Goal: Information Seeking & Learning: Understand process/instructions

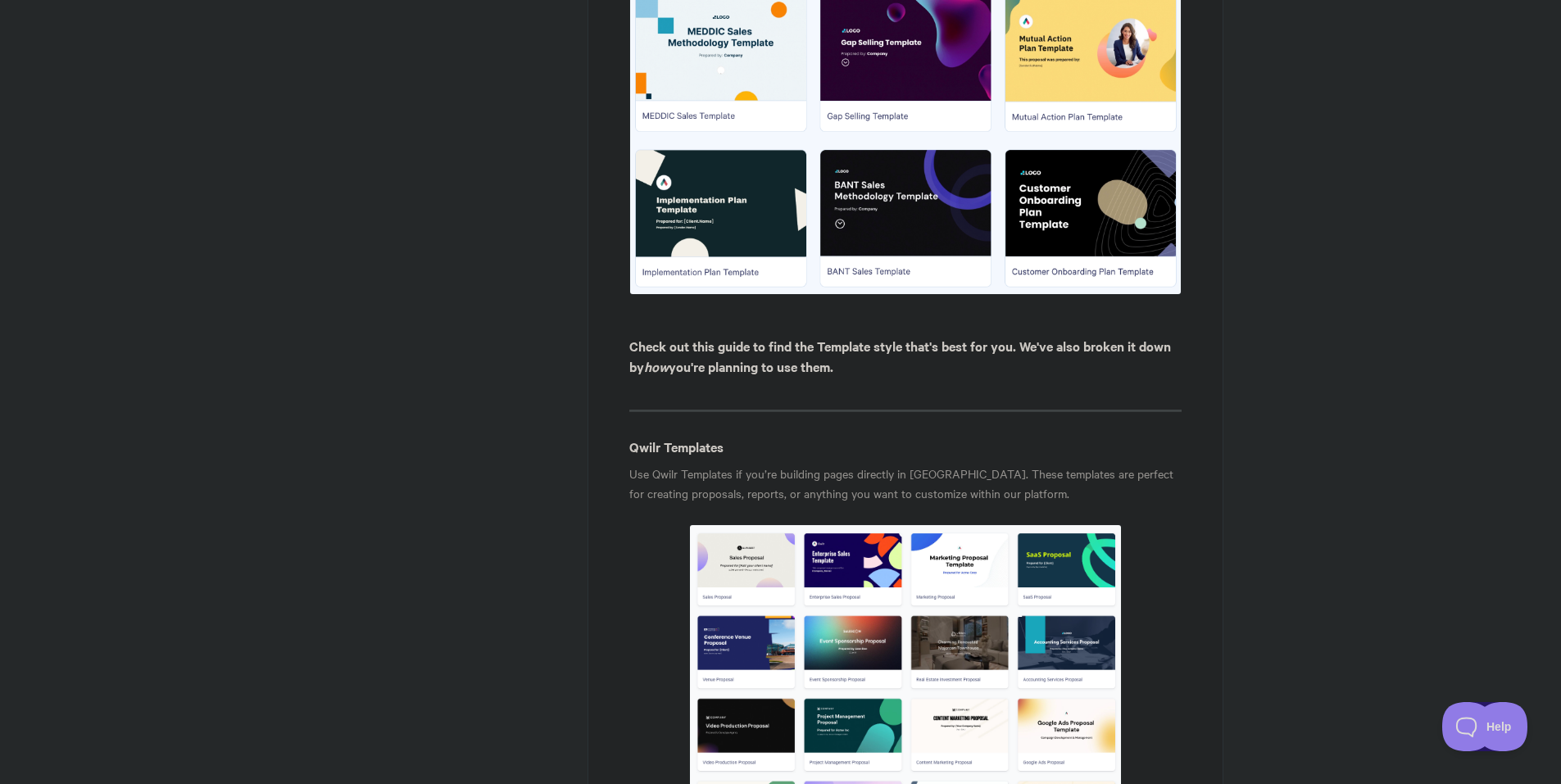
drag, startPoint x: 1308, startPoint y: 218, endPoint x: 1272, endPoint y: 404, distance: 189.5
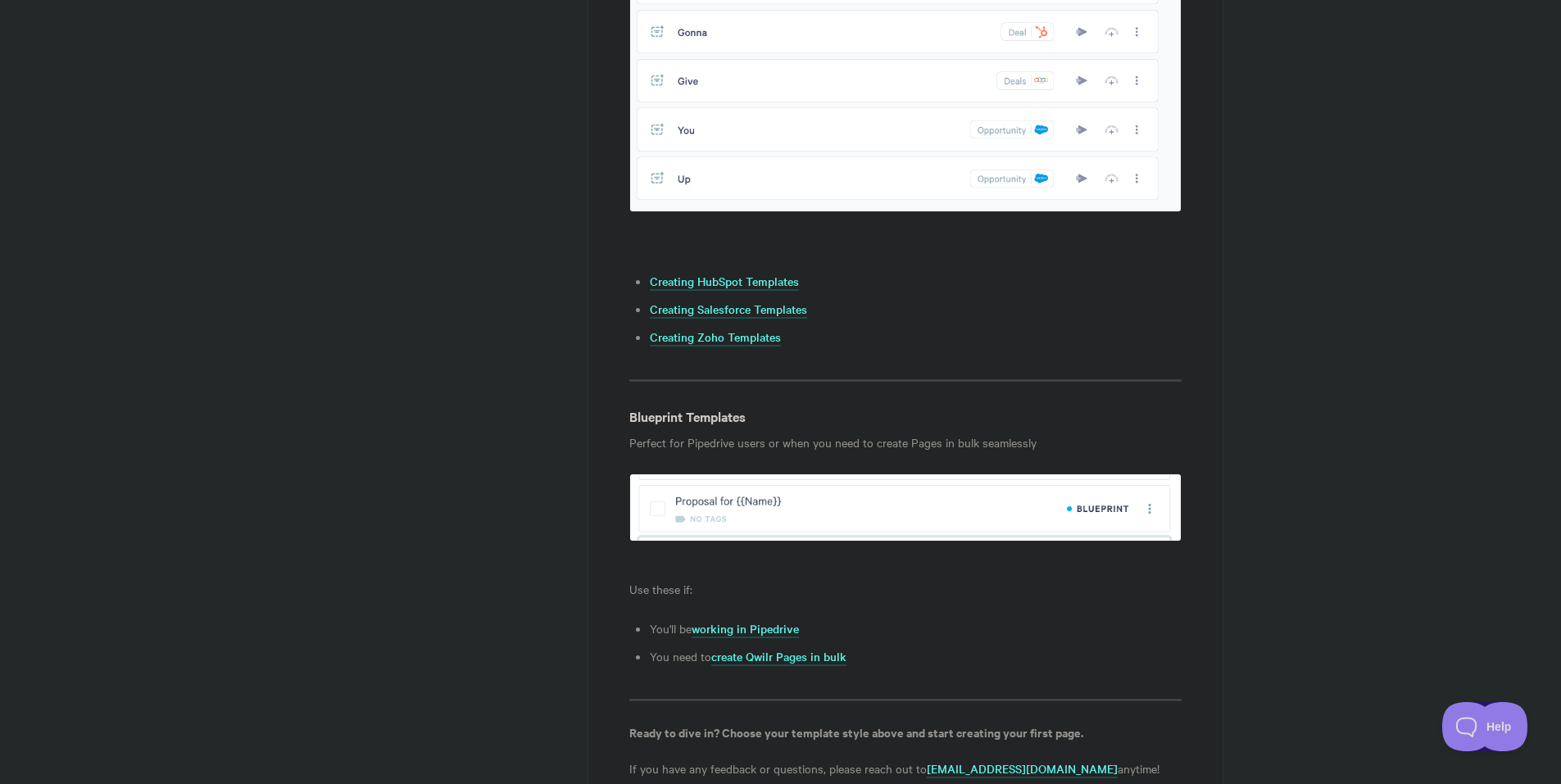
scroll to position [1780, 0]
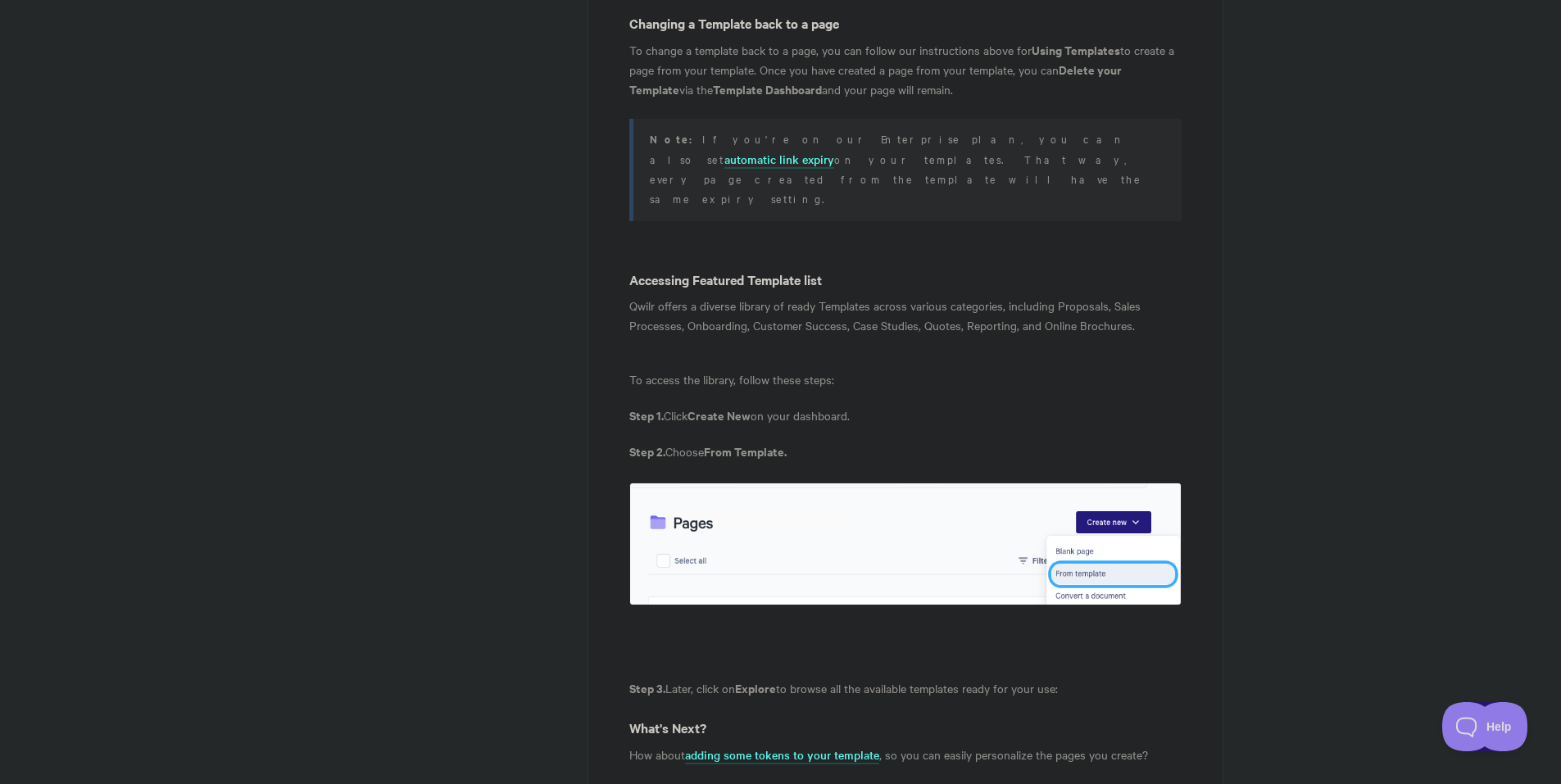
scroll to position [6268, 0]
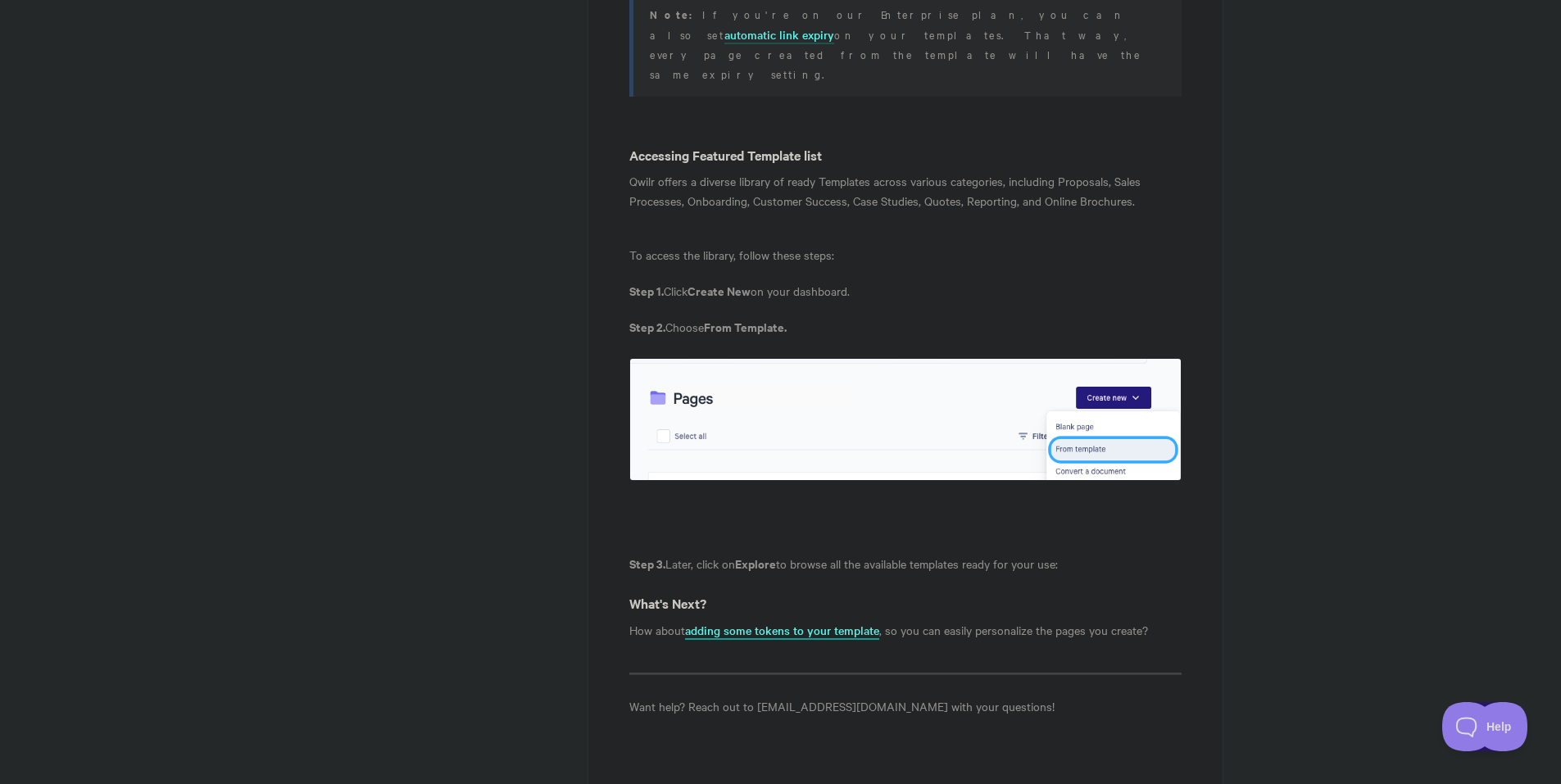
click at [794, 621] on link "adding some tokens to your template" at bounding box center [782, 630] width 194 height 18
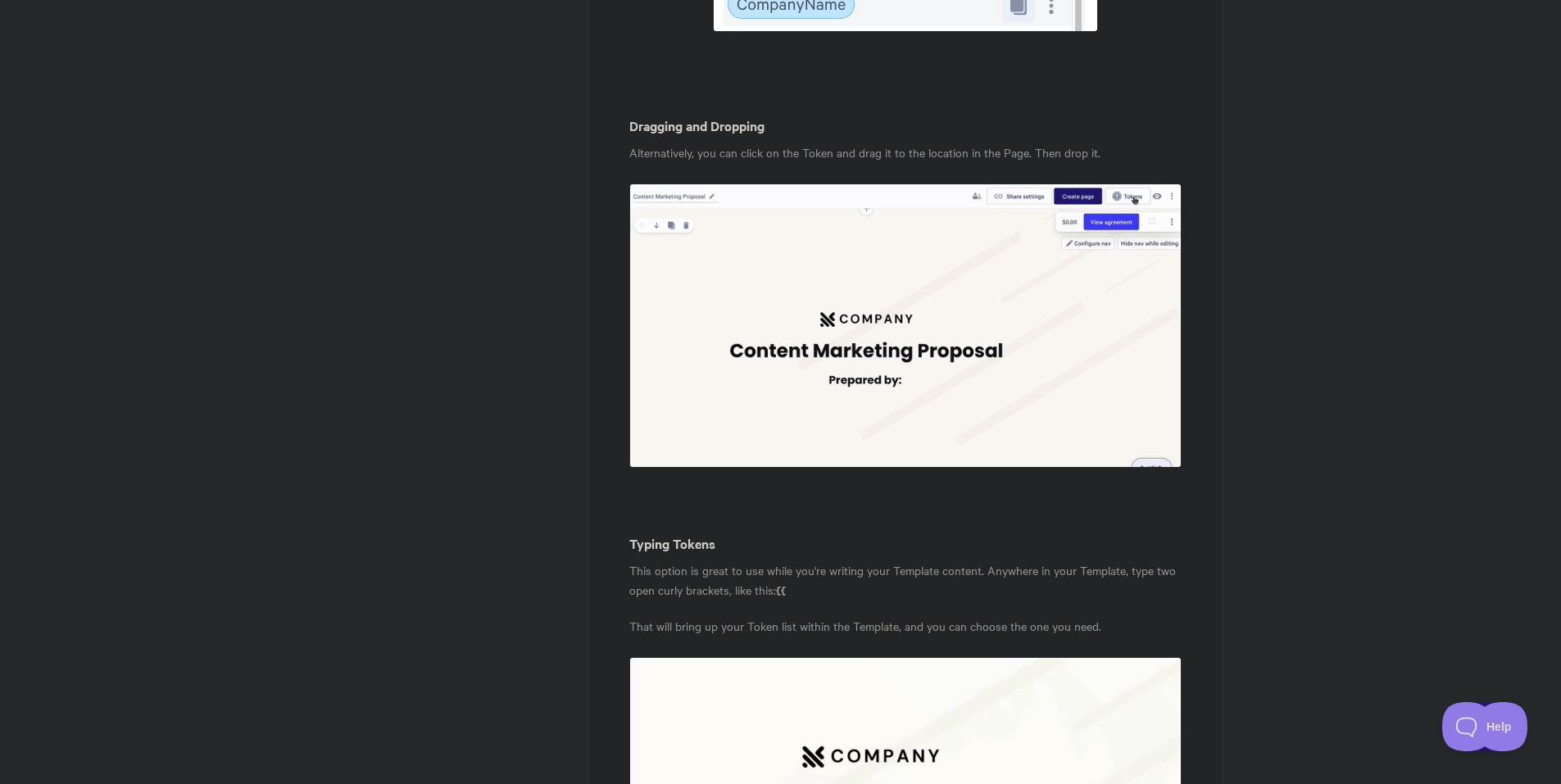
scroll to position [3639, 0]
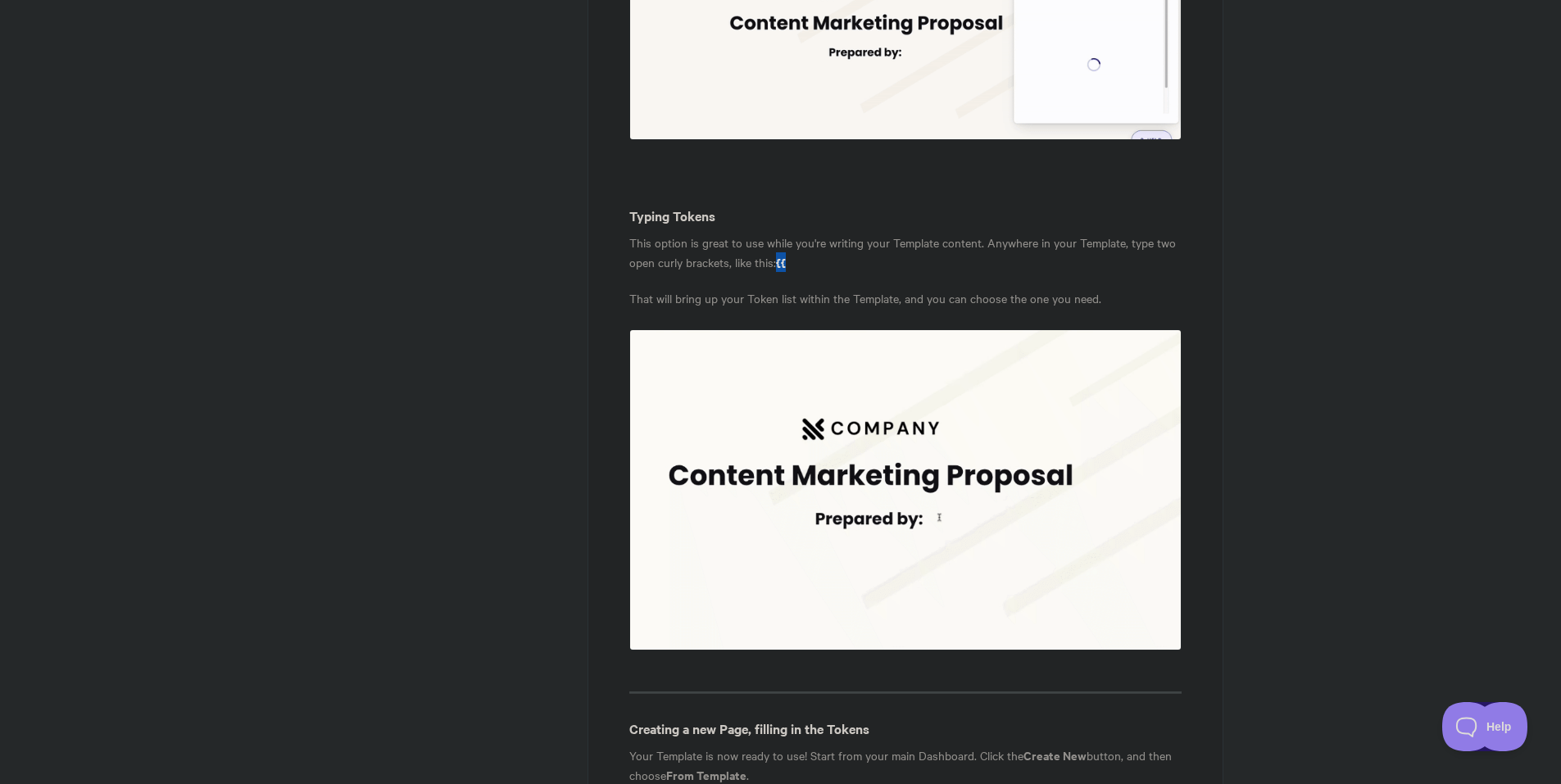
drag, startPoint x: 796, startPoint y: 244, endPoint x: 786, endPoint y: 240, distance: 10.8
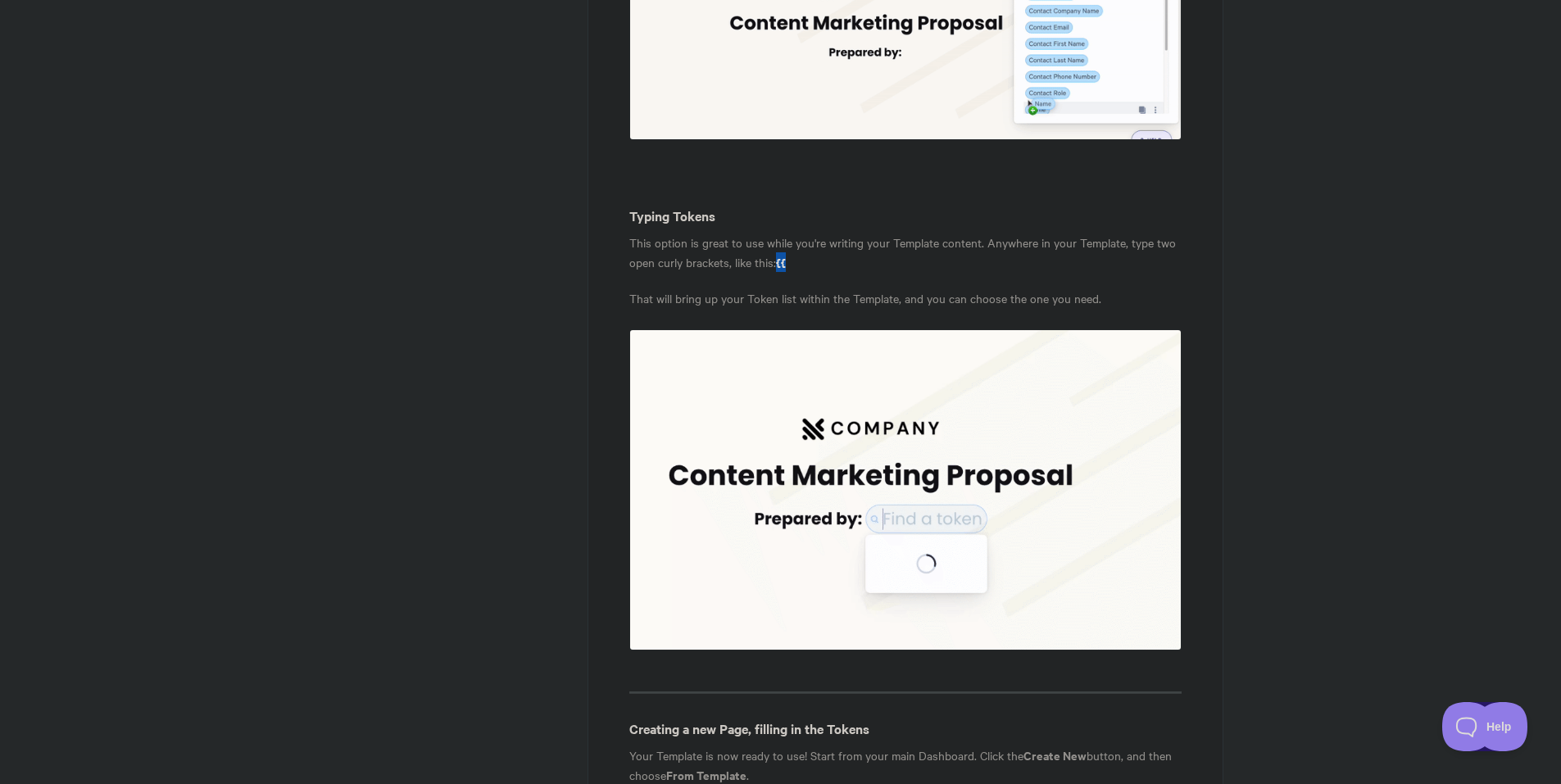
click at [781, 247] on p "This option is great to use while you're writing your Template content. Anywher…" at bounding box center [905, 252] width 551 height 39
copy strong "{{"
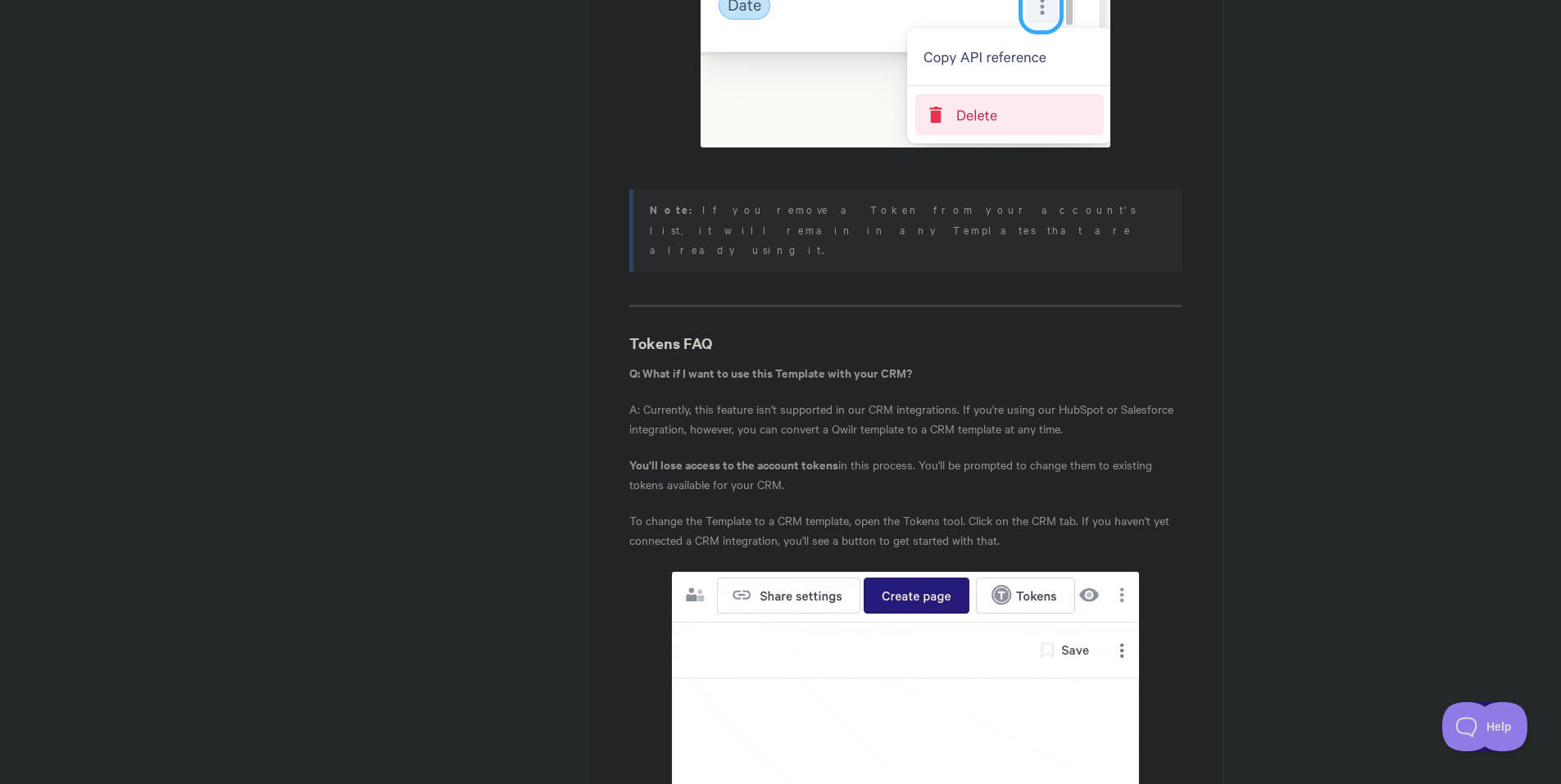
scroll to position [7980, 0]
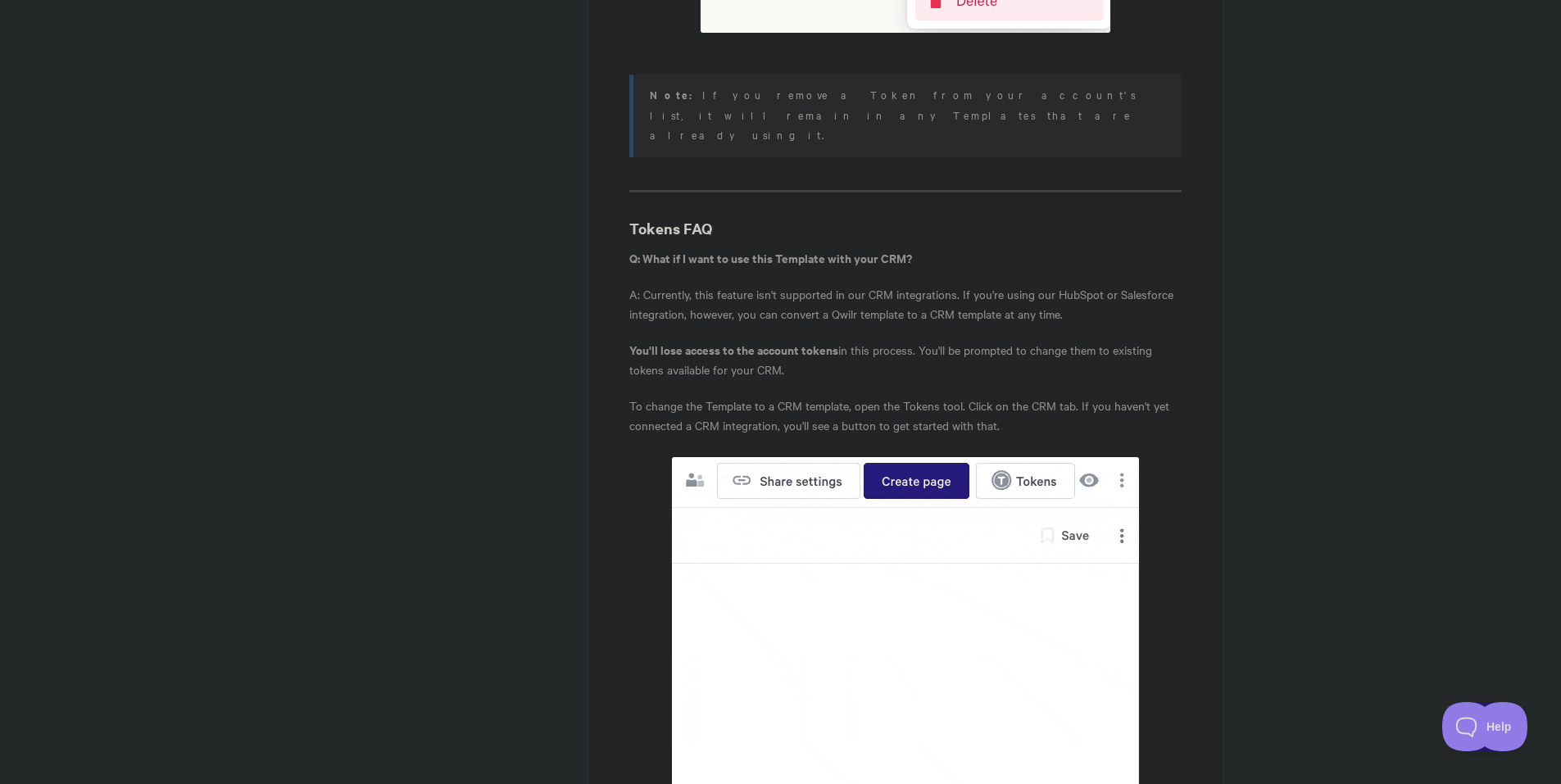
drag, startPoint x: 1277, startPoint y: 278, endPoint x: 1246, endPoint y: 306, distance: 41.8
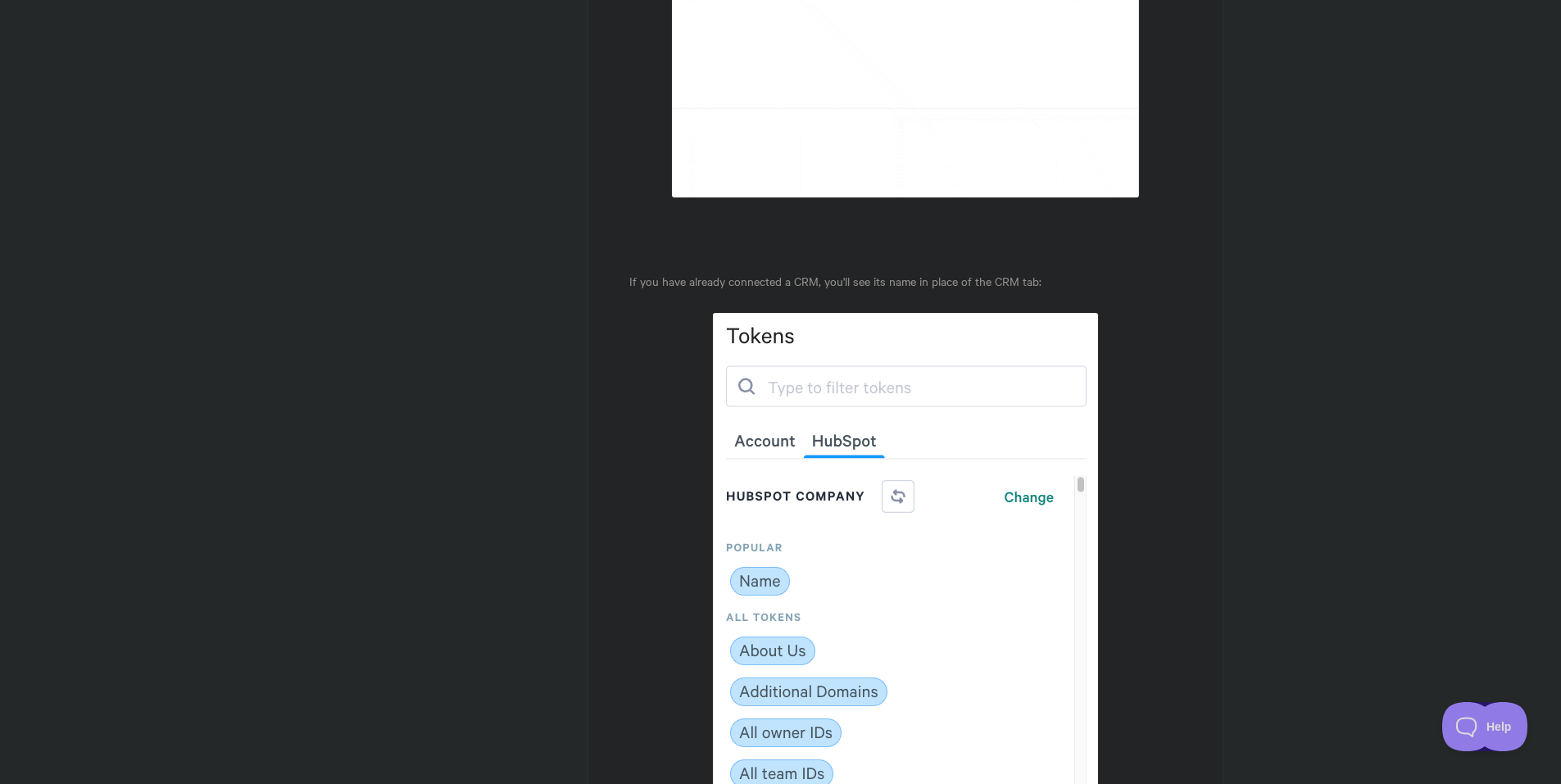
scroll to position [9118, 0]
